Goal: Information Seeking & Learning: Learn about a topic

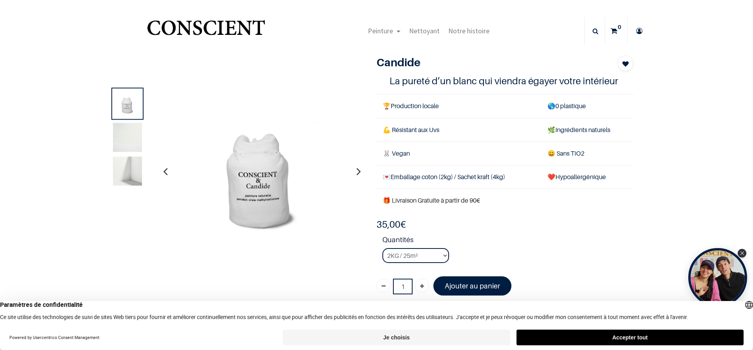
click at [631, 338] on button "Accepter tout" at bounding box center [629, 338] width 227 height 16
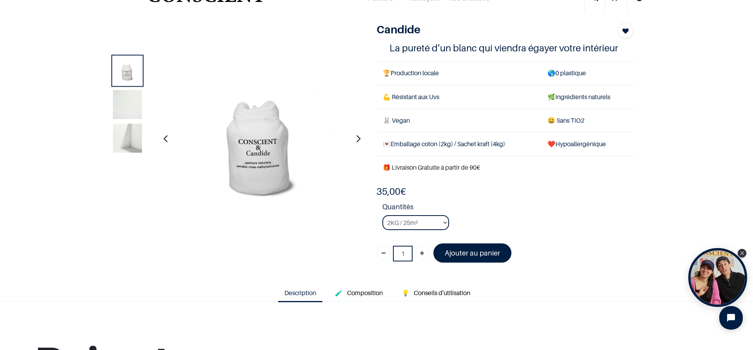
scroll to position [94, 0]
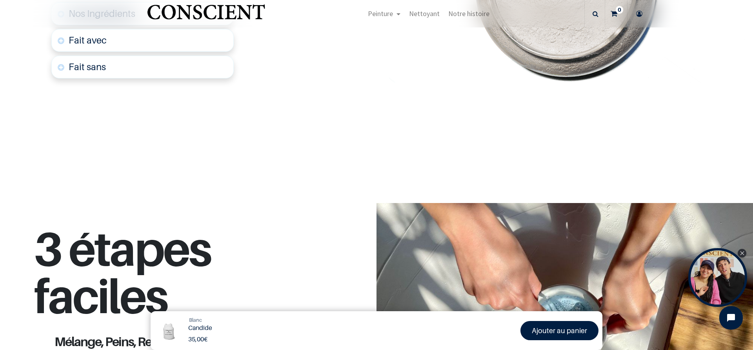
scroll to position [329, 0]
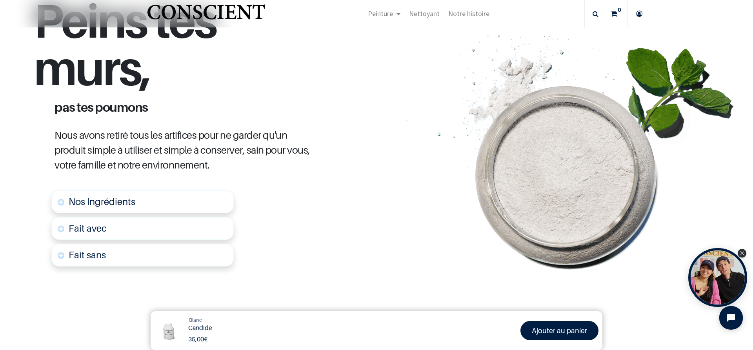
click at [117, 204] on span "Nos Ingrédients" at bounding box center [102, 201] width 67 height 11
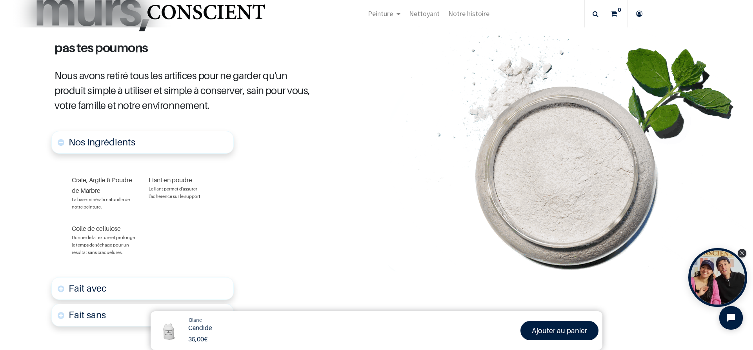
scroll to position [389, 0]
click at [95, 291] on font "Fait avec" at bounding box center [88, 288] width 38 height 11
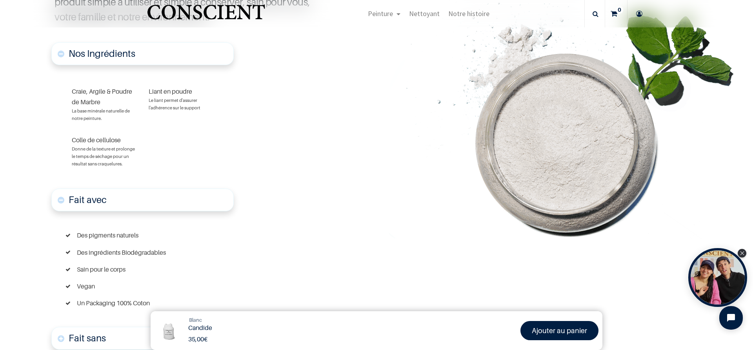
scroll to position [492, 0]
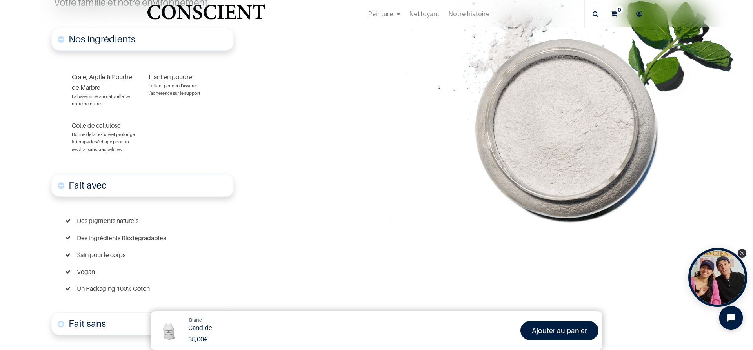
click at [96, 320] on font "Fait sans" at bounding box center [87, 323] width 37 height 11
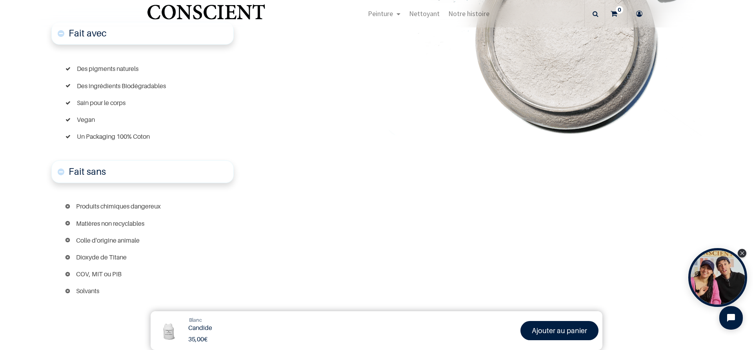
scroll to position [650, 0]
